Goal: Ask a question

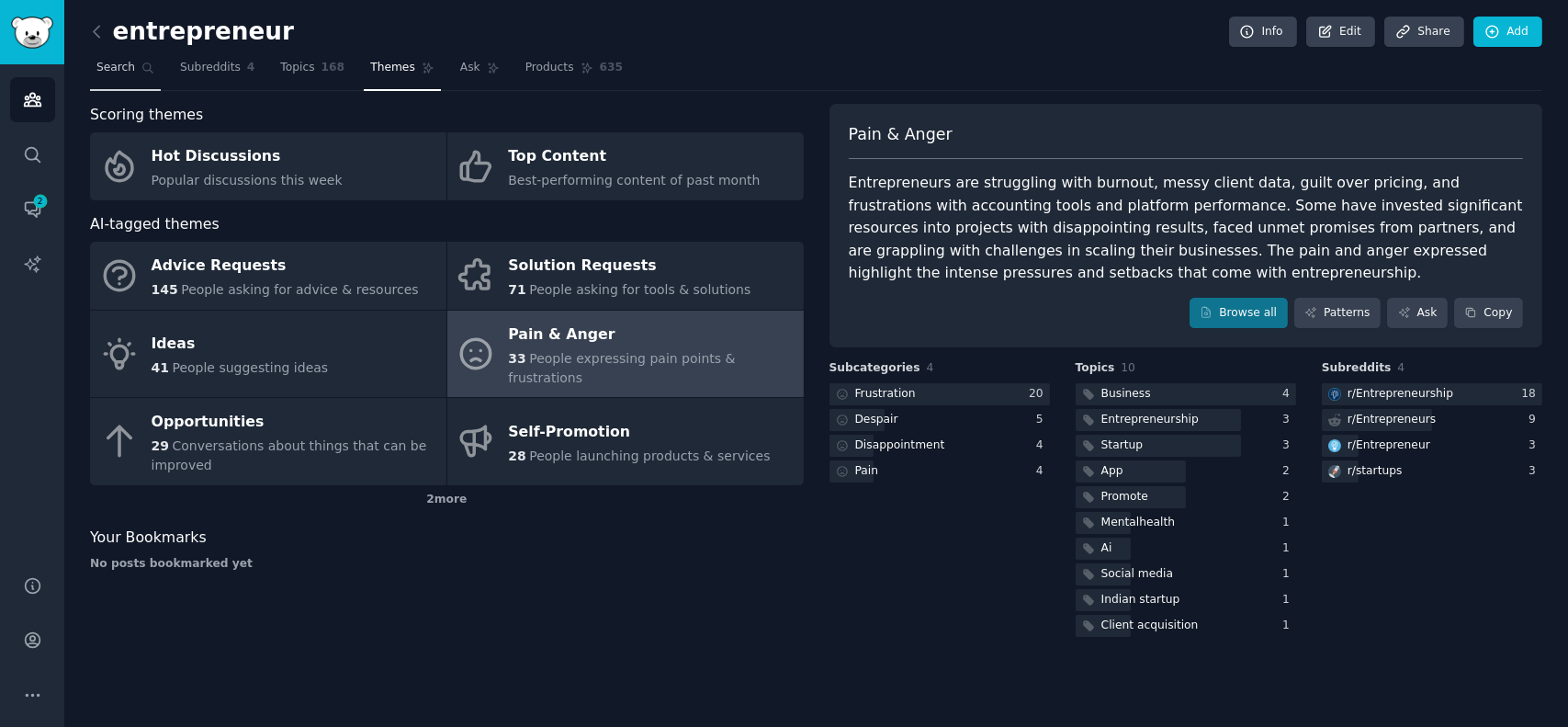
click at [129, 70] on span "Search" at bounding box center [116, 68] width 39 height 17
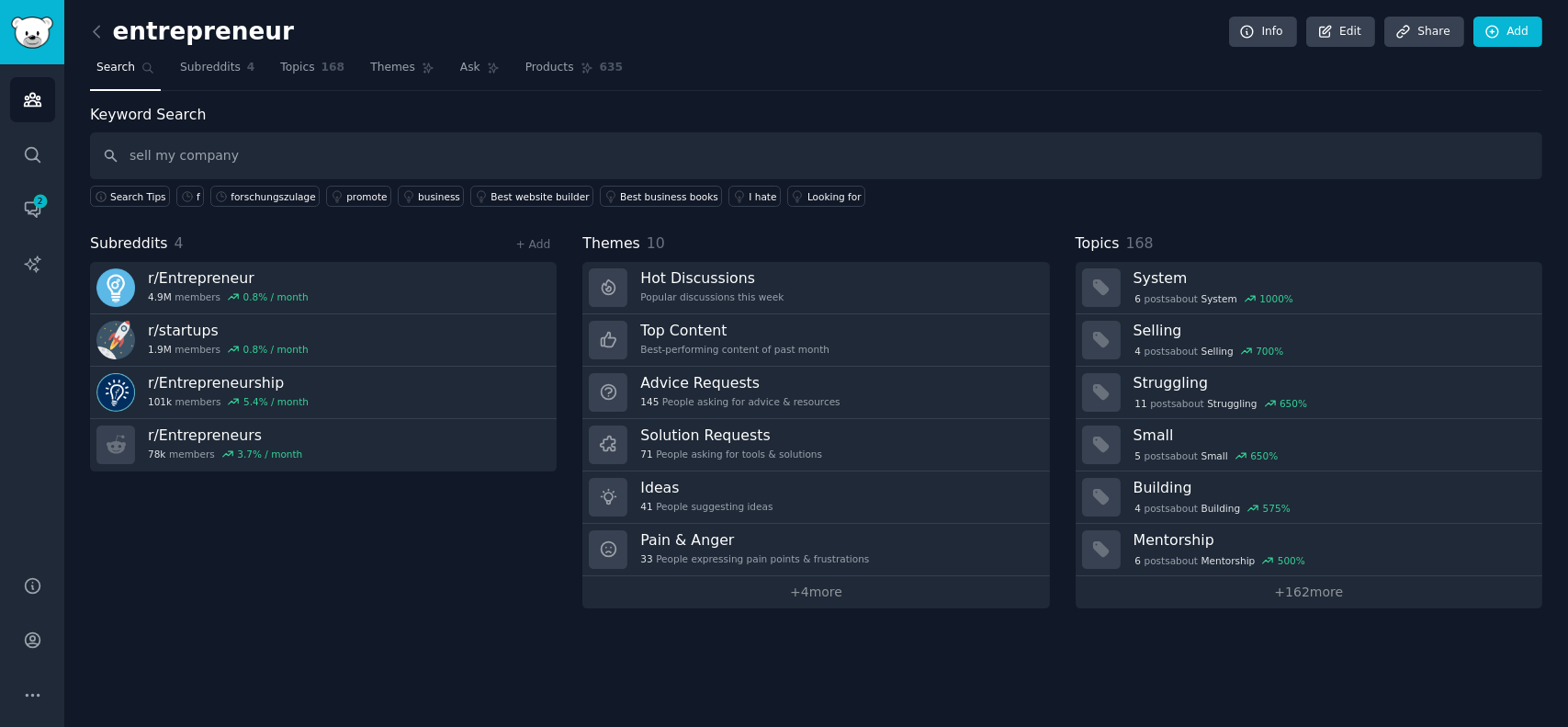
type input "sell my company"
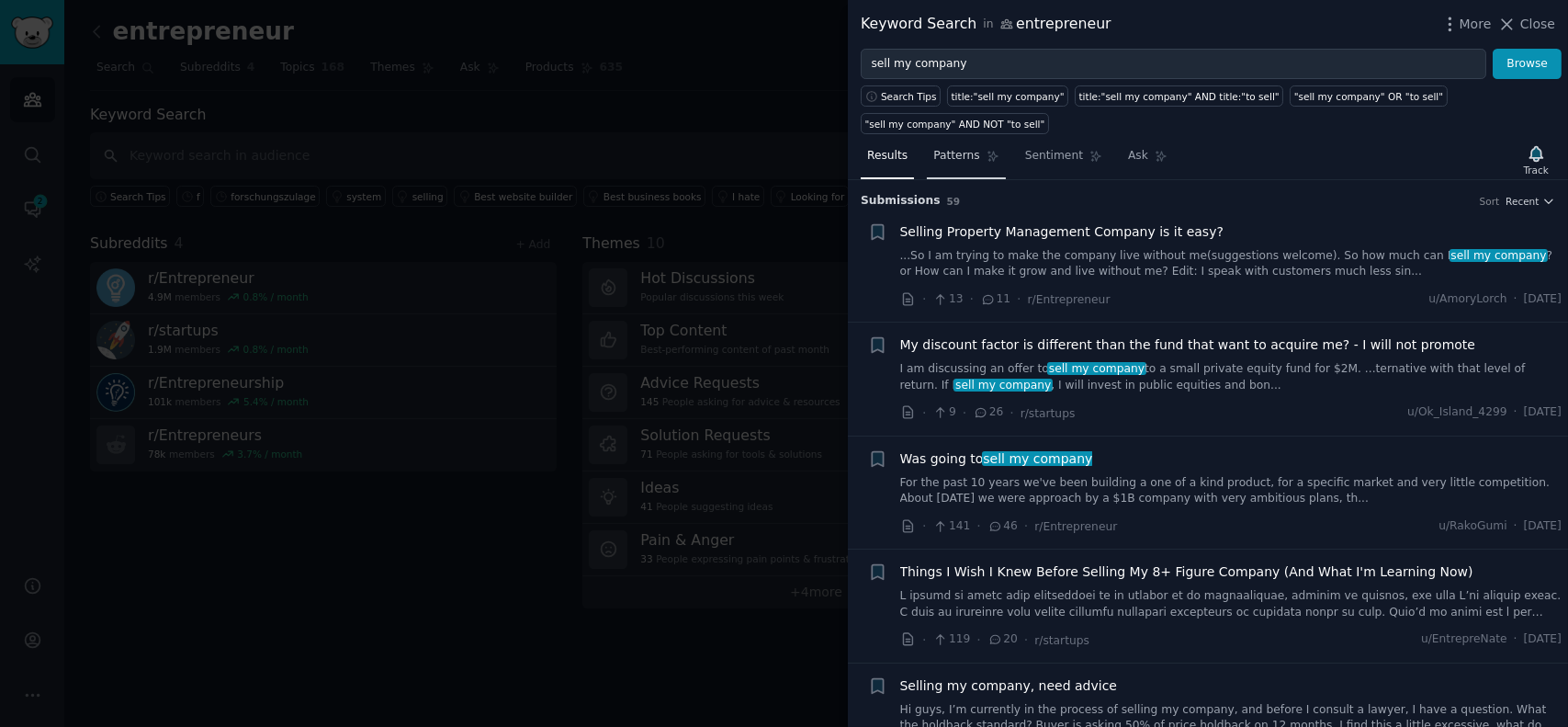
click at [952, 154] on span "Patterns" at bounding box center [956, 157] width 46 height 17
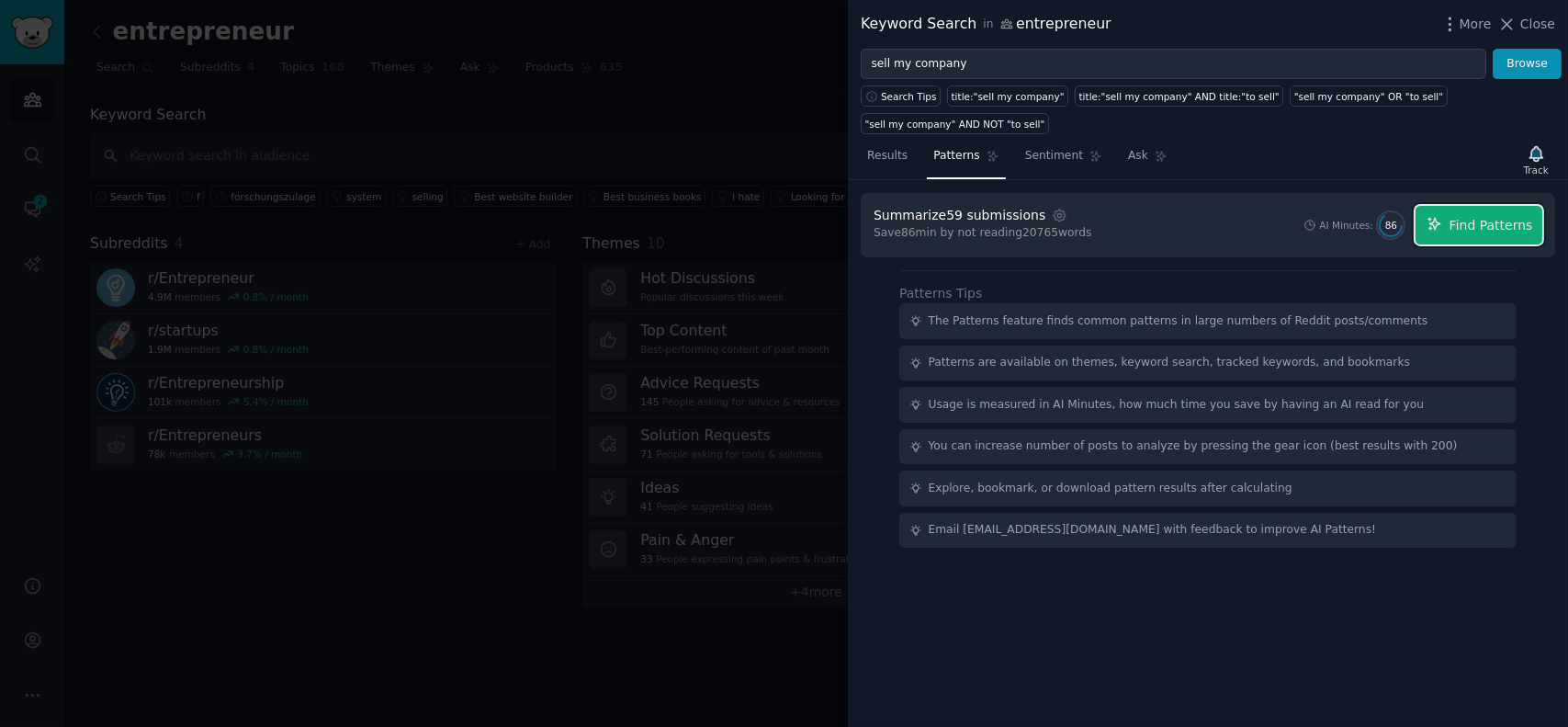
drag, startPoint x: 1438, startPoint y: 226, endPoint x: 1472, endPoint y: 223, distance: 34.1
click at [1439, 224] on icon "button" at bounding box center [1435, 224] width 17 height 17
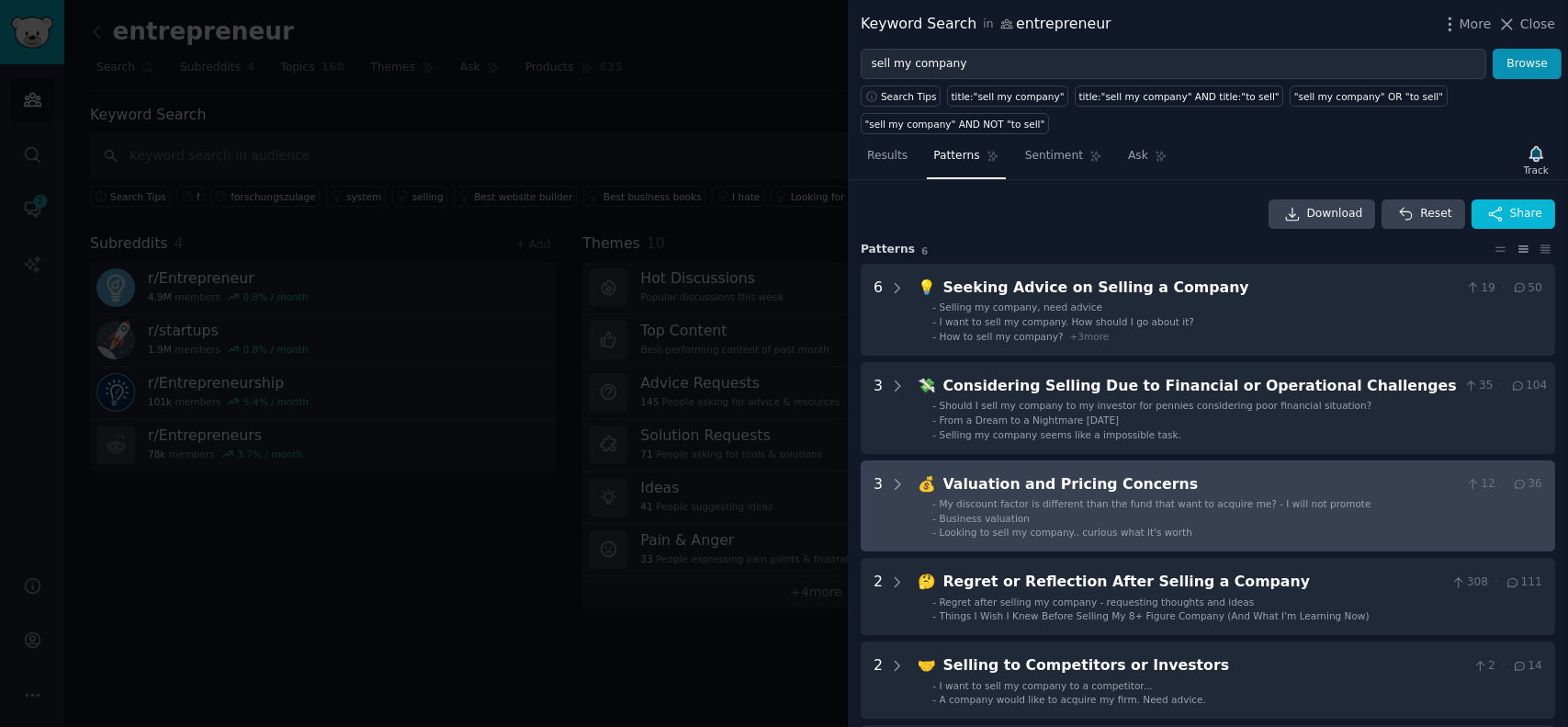
click at [1112, 491] on div "Valuation and Pricing Concerns" at bounding box center [1201, 485] width 515 height 23
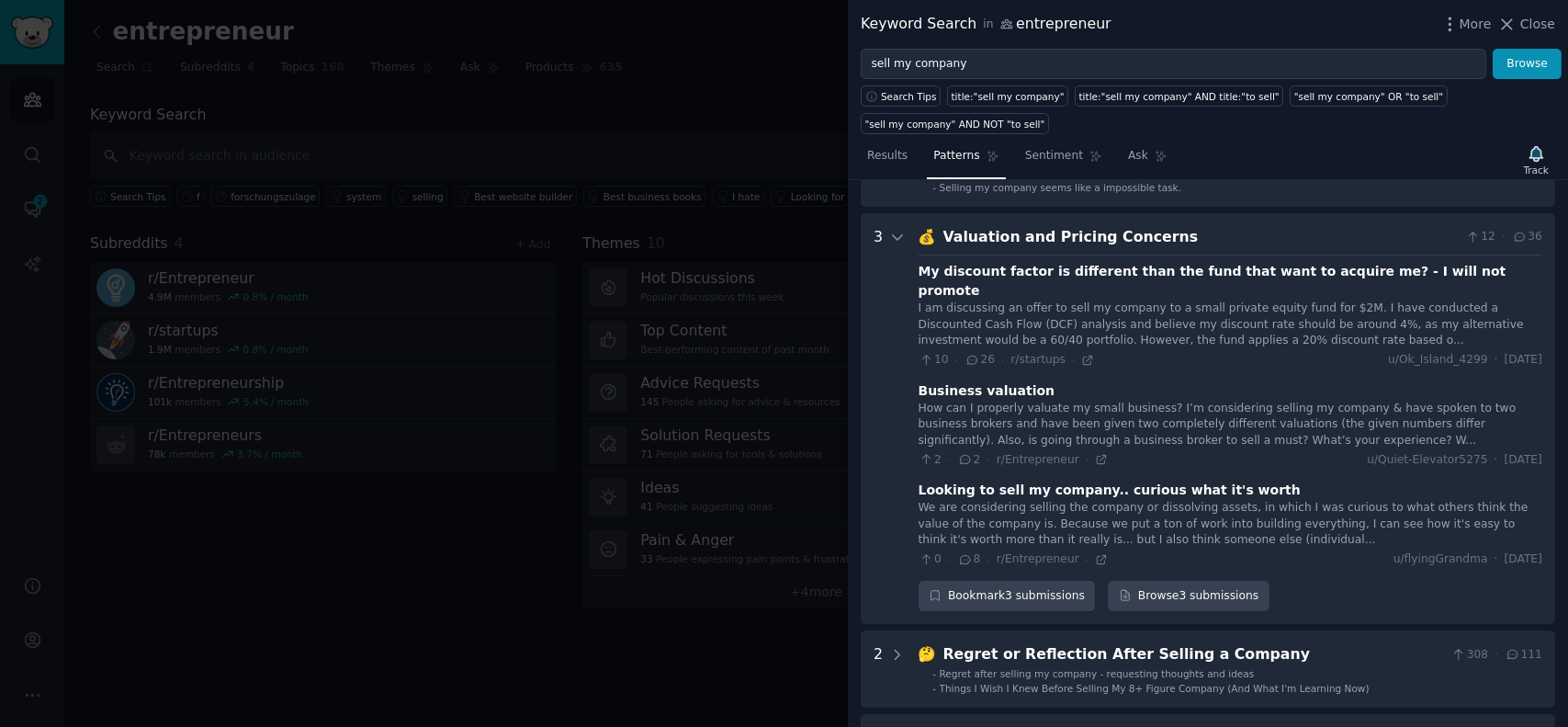
scroll to position [279, 0]
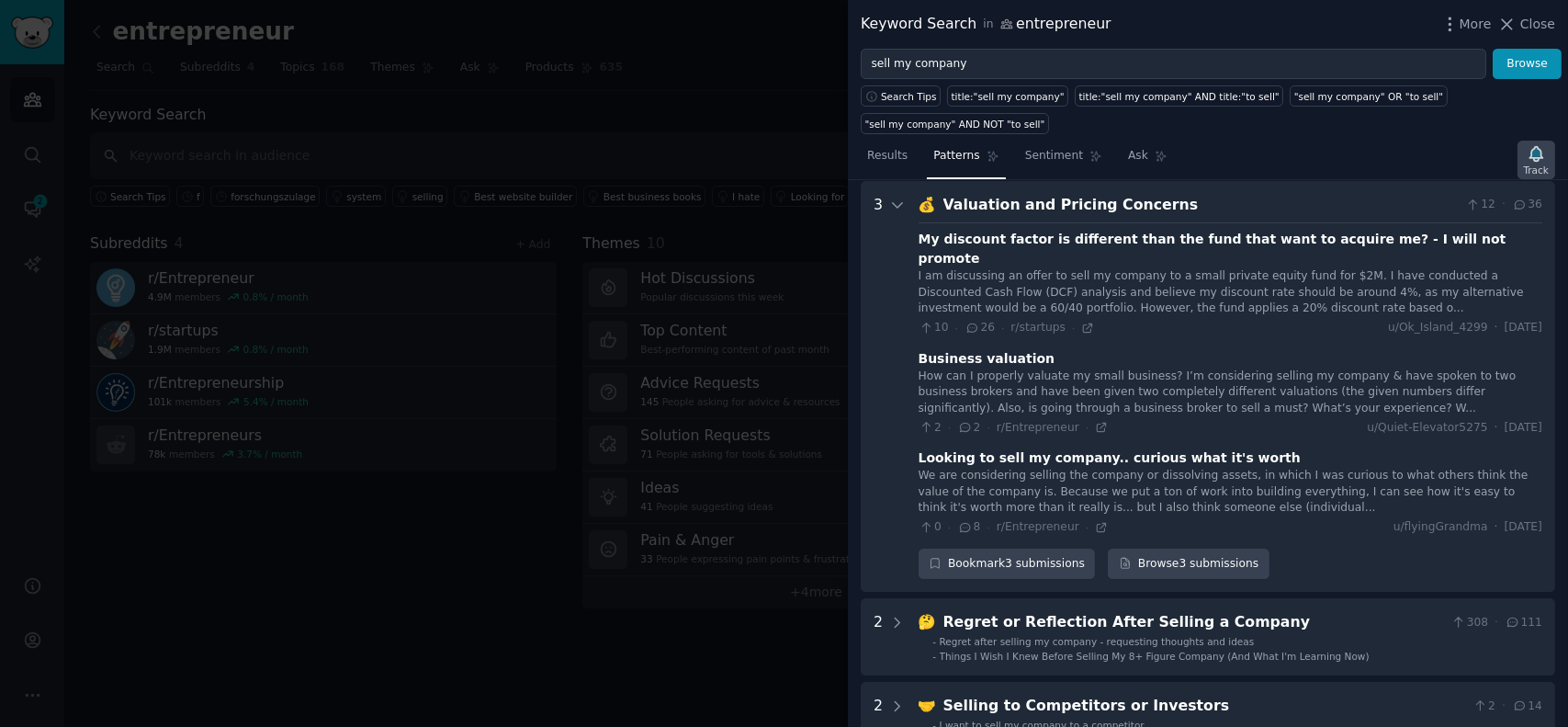
click at [1526, 158] on div "Track" at bounding box center [1536, 160] width 38 height 39
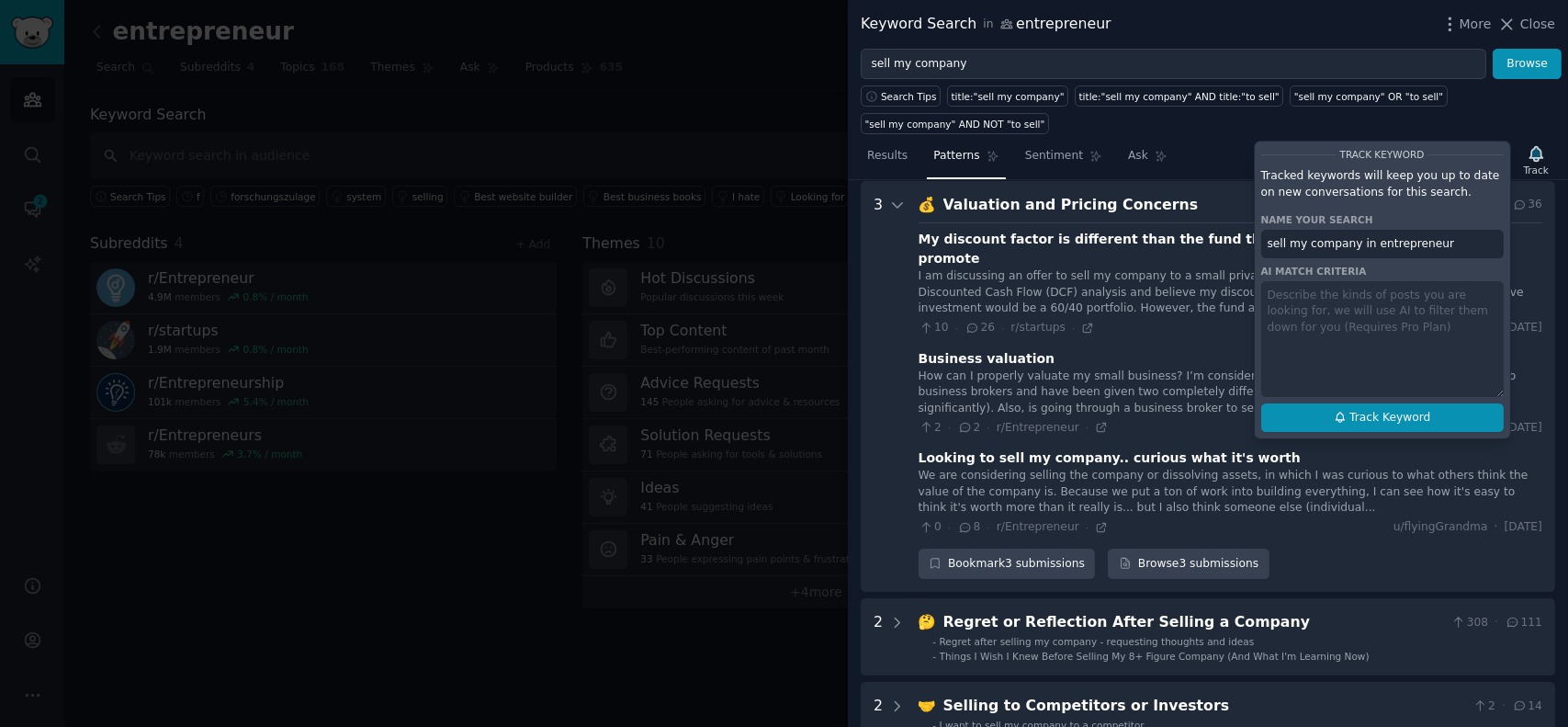
click at [1381, 415] on span "Track Keyword" at bounding box center [1389, 418] width 81 height 17
type input "sell my company in entrepreneur"
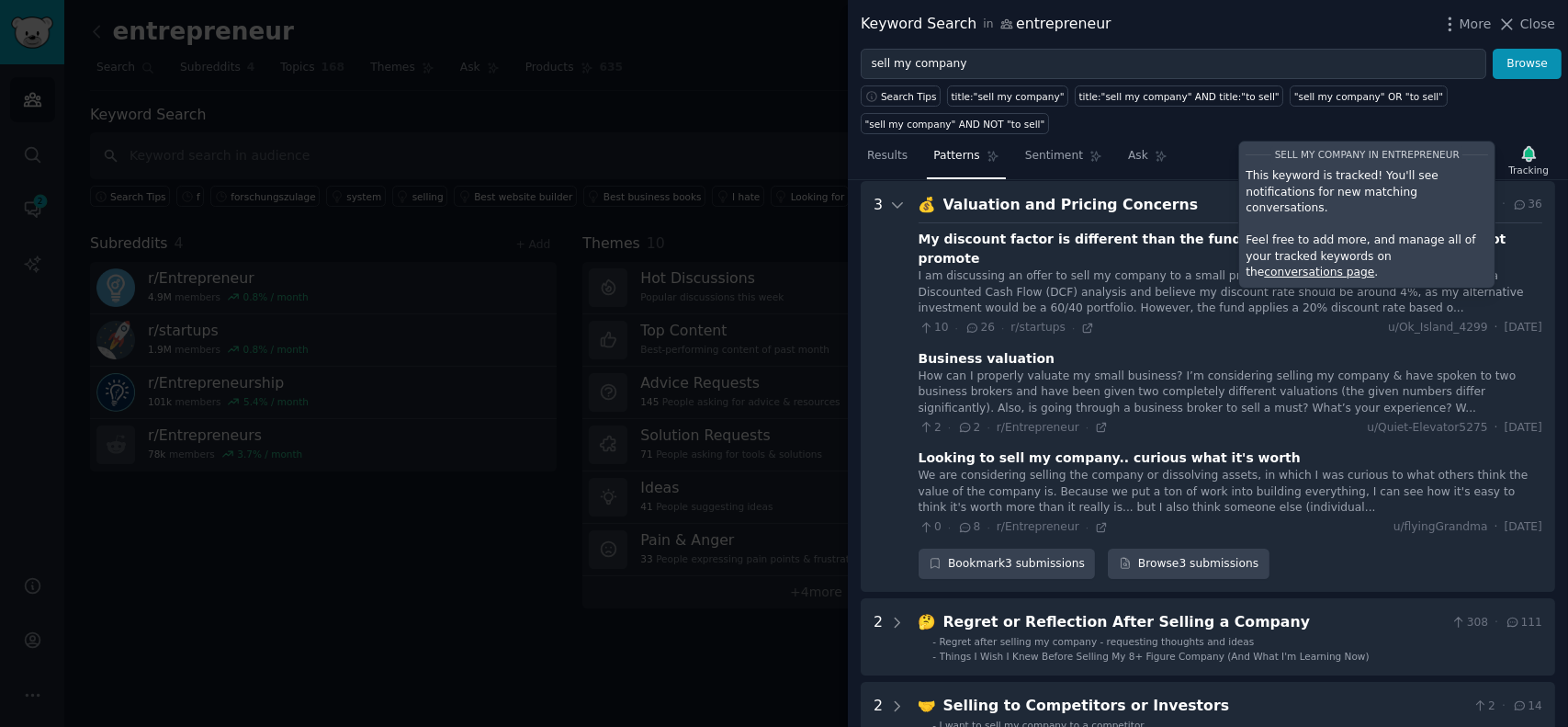
click at [1210, 144] on div "Results Patterns Sentiment Ask Tracking sell my company in entrepreneur This ke…" at bounding box center [1208, 160] width 720 height 40
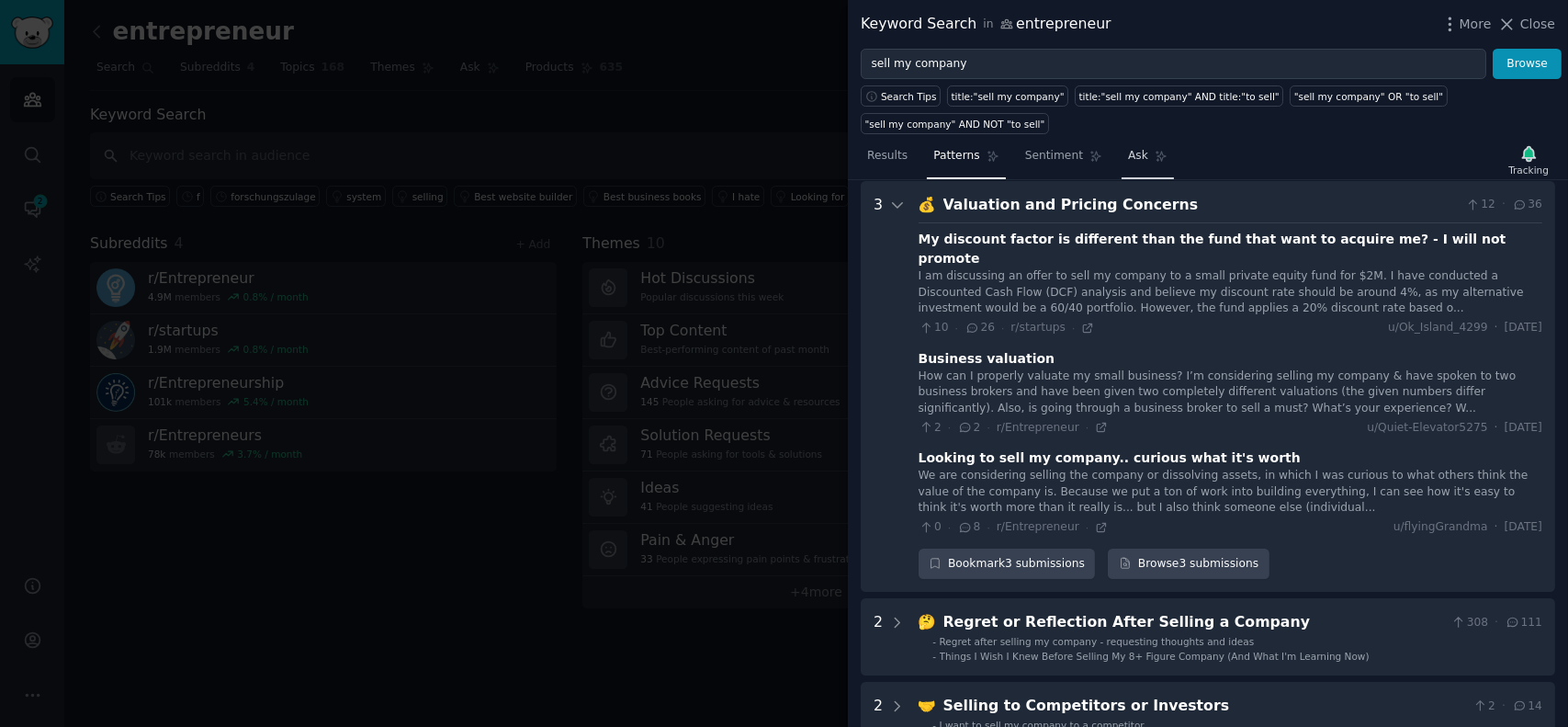
click at [1128, 158] on span "Ask" at bounding box center [1138, 157] width 20 height 17
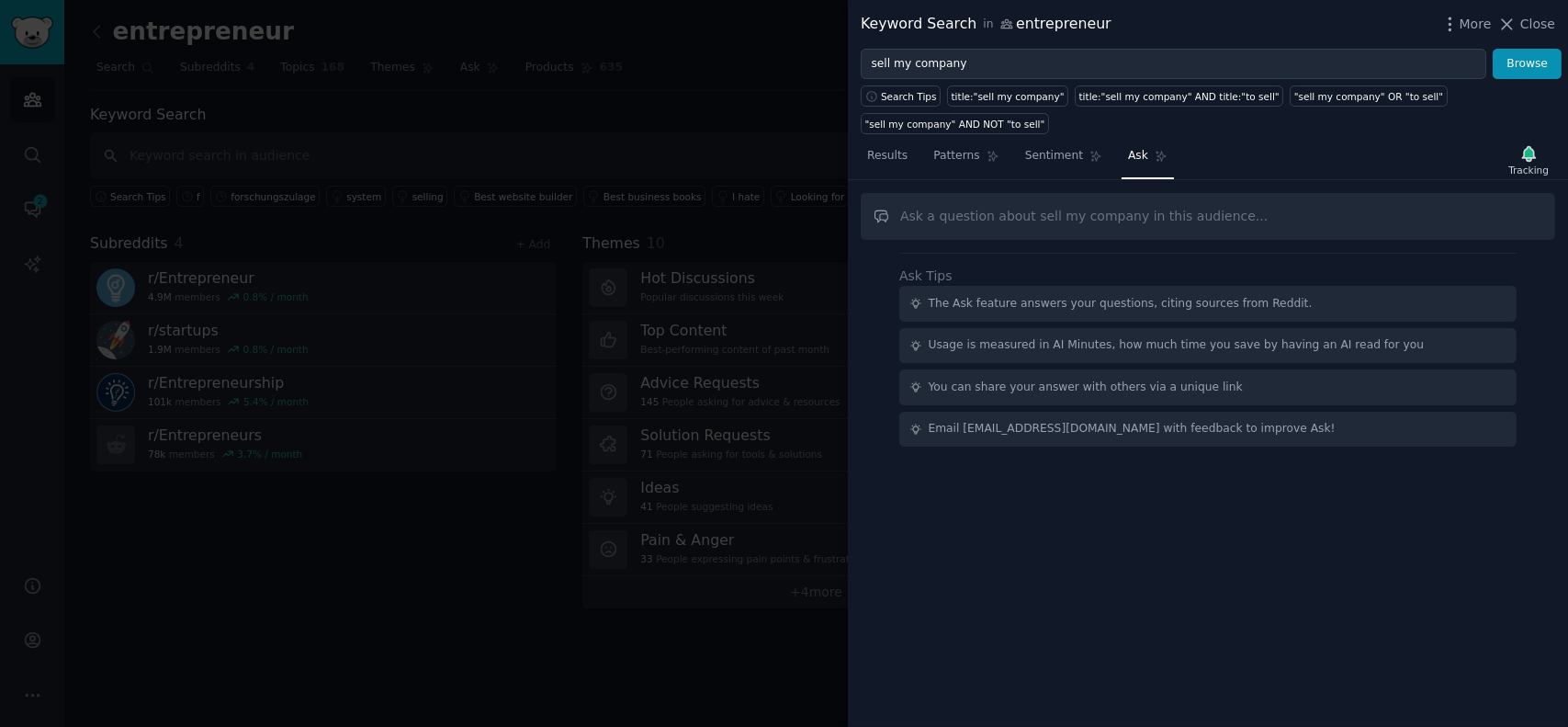
click at [1010, 222] on input "text" at bounding box center [1208, 216] width 694 height 47
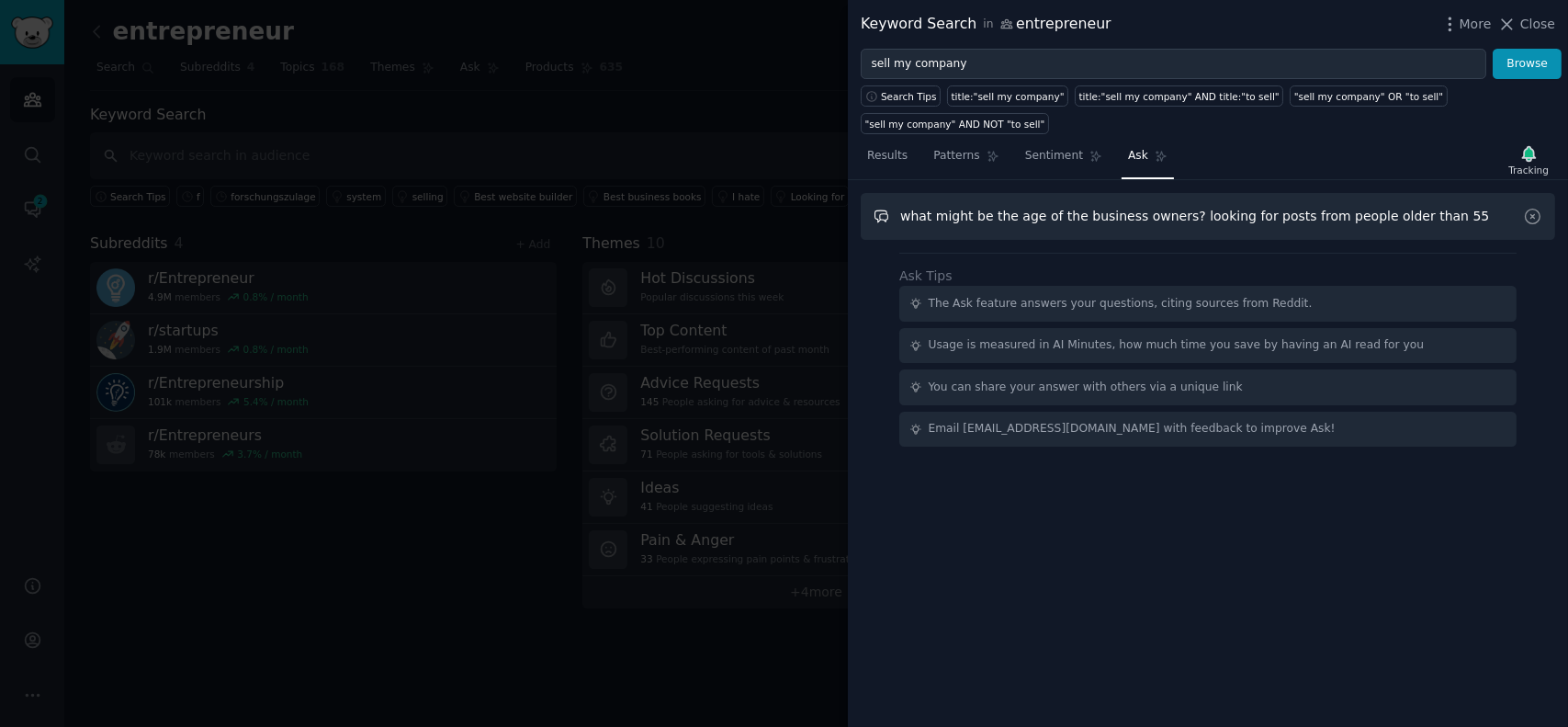
type input "what might be the age of the business owners? looking for posts from people old…"
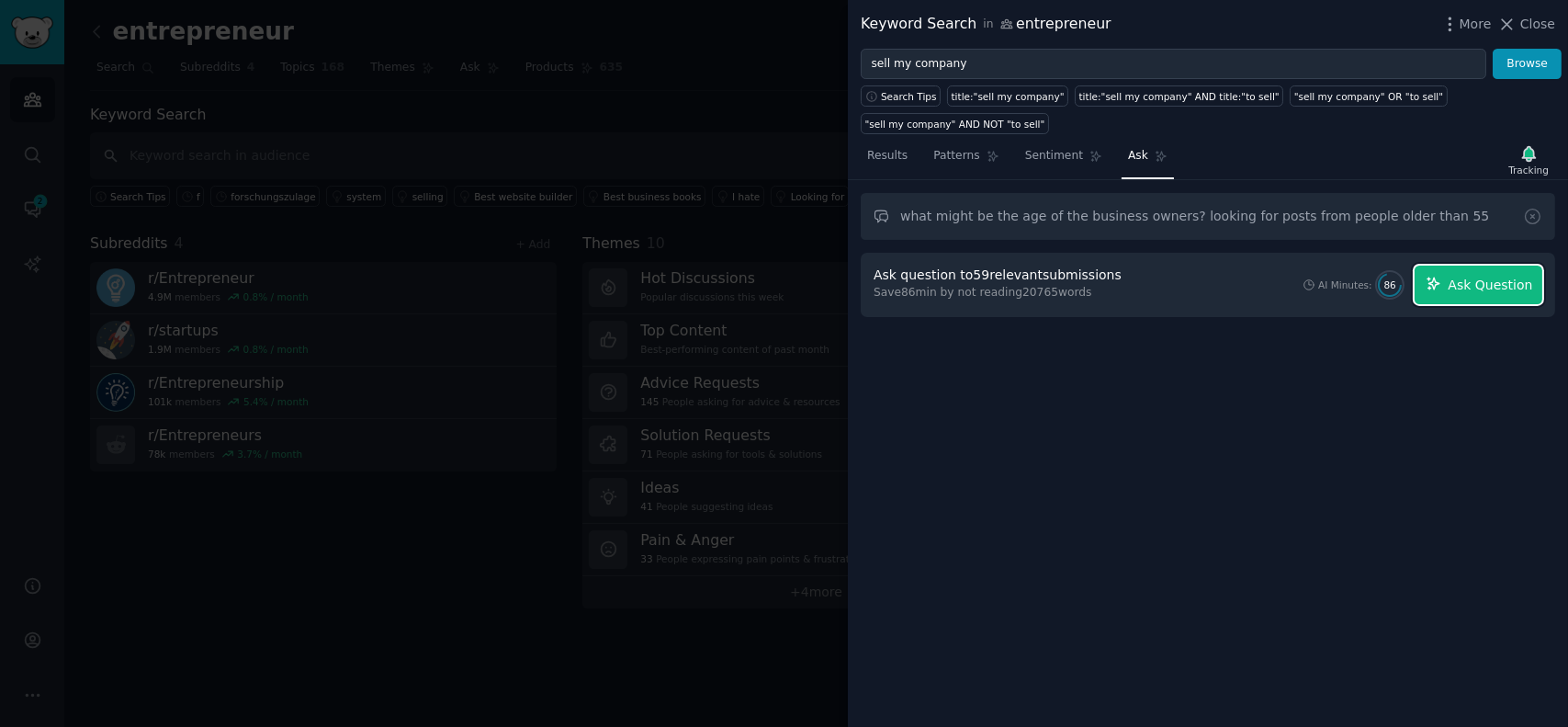
click at [1507, 284] on span "Ask Question" at bounding box center [1489, 285] width 84 height 19
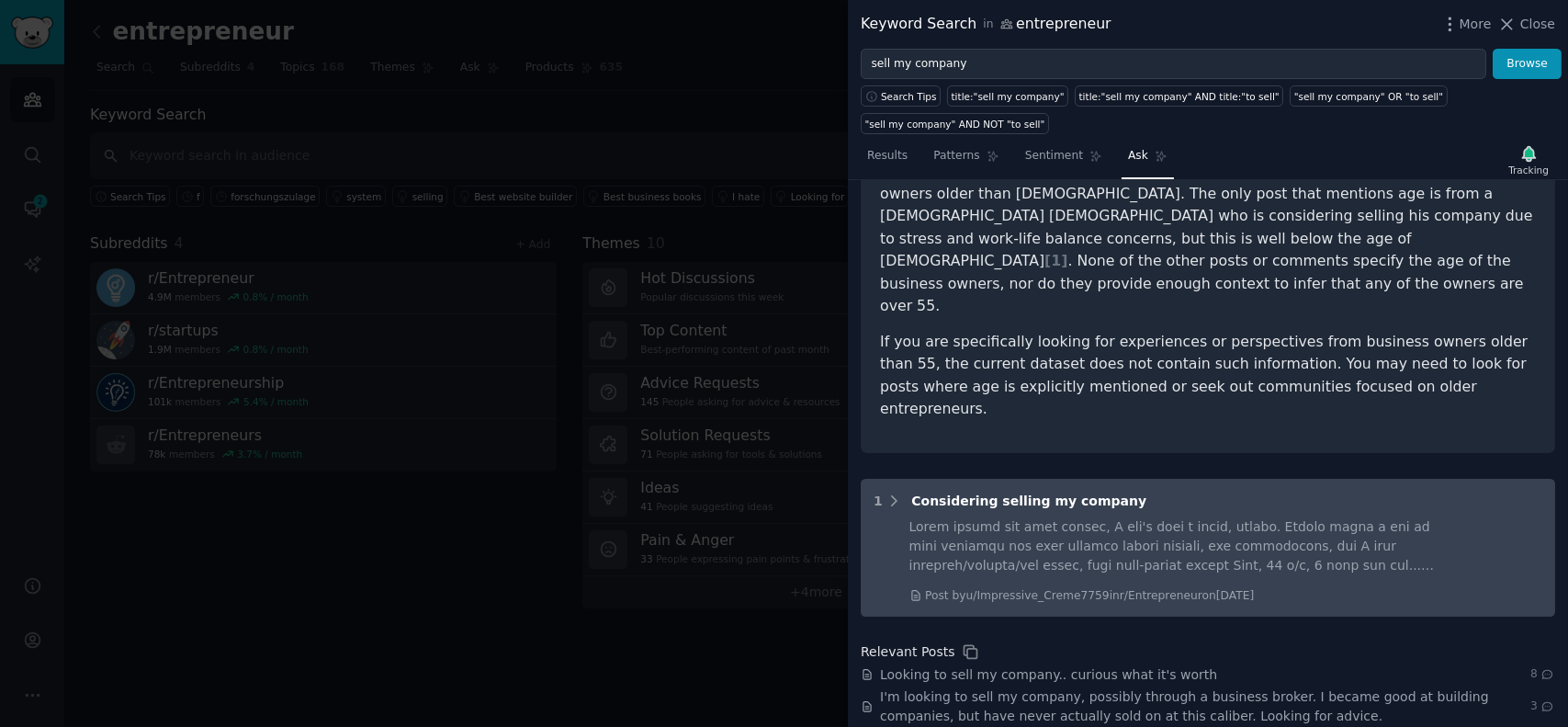
scroll to position [307, 0]
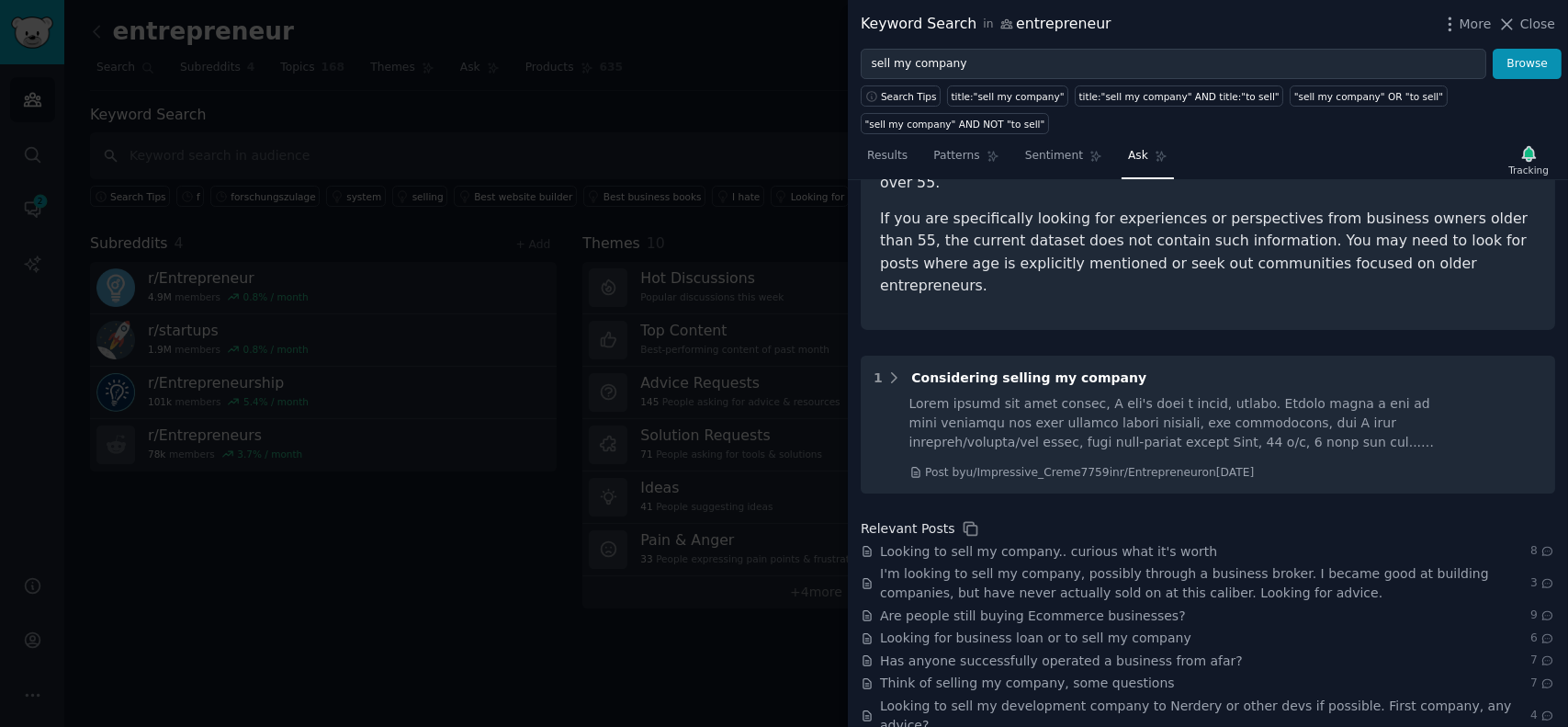
click at [698, 234] on div at bounding box center [784, 364] width 1568 height 727
